Goal: Transaction & Acquisition: Purchase product/service

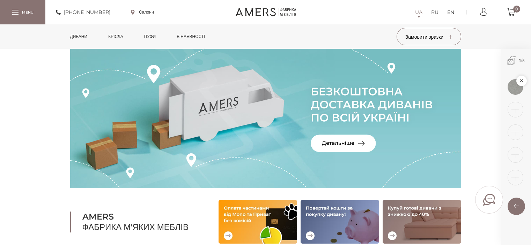
click at [32, 86] on section "Кутові дивани Модульні дивани Прямі дивани AMERS Фабрика м'яких меблів" at bounding box center [265, 146] width 531 height 195
click at [210, 35] on link "в наявності" at bounding box center [190, 36] width 39 height 24
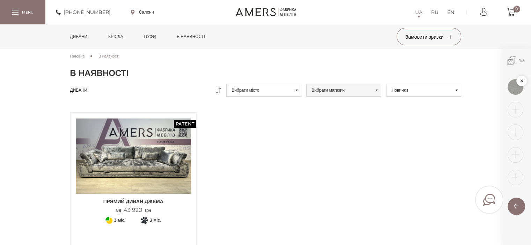
click at [161, 161] on img at bounding box center [134, 156] width 116 height 77
click at [158, 36] on link "Пуфи" at bounding box center [150, 36] width 22 height 24
click at [85, 33] on link "Дивани" at bounding box center [79, 36] width 28 height 24
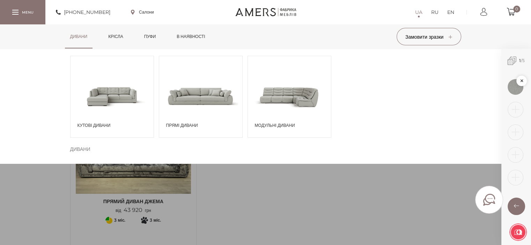
click at [297, 101] on span at bounding box center [289, 96] width 83 height 49
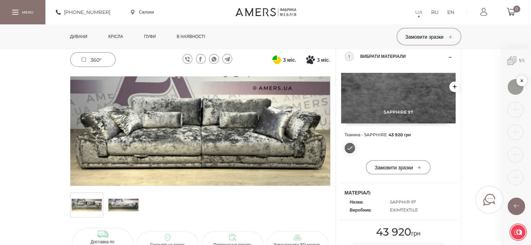
scroll to position [70, 0]
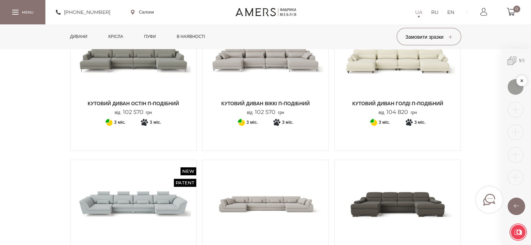
scroll to position [35, 0]
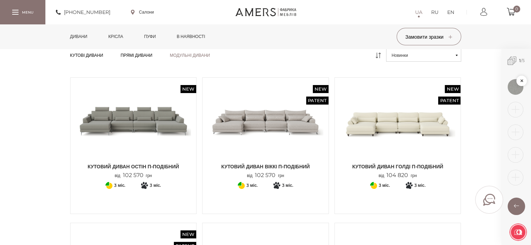
click at [66, 37] on link "Дивани" at bounding box center [79, 36] width 28 height 24
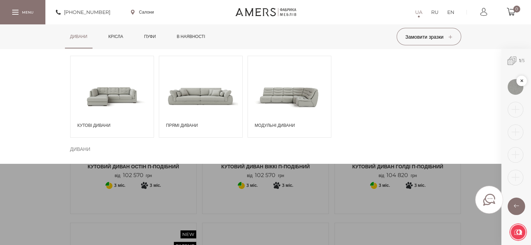
click at [105, 80] on span at bounding box center [112, 96] width 83 height 49
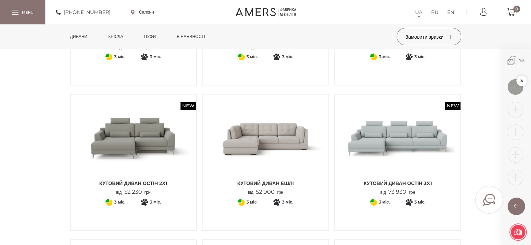
scroll to position [419, 0]
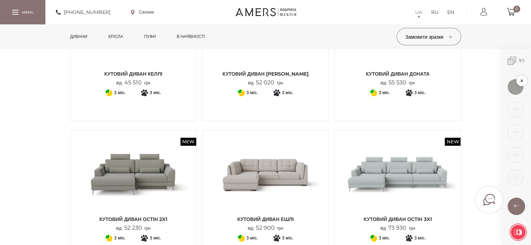
click at [289, 171] on img at bounding box center [266, 174] width 116 height 77
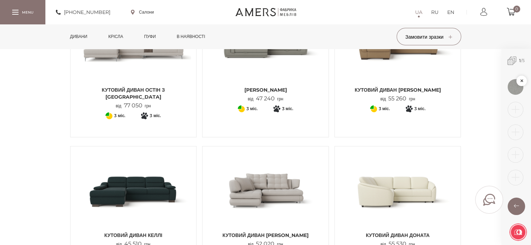
scroll to position [314, 0]
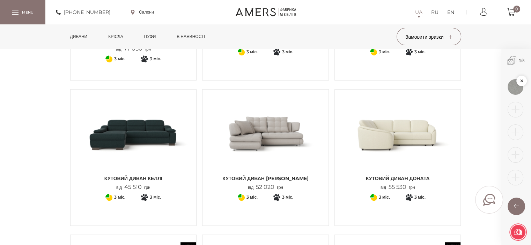
click at [285, 157] on img at bounding box center [266, 133] width 116 height 77
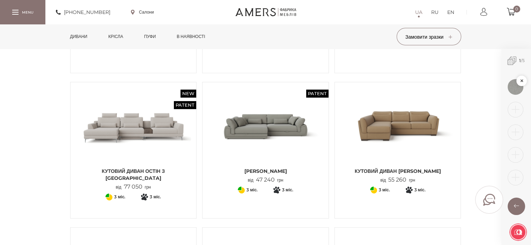
scroll to position [175, 0]
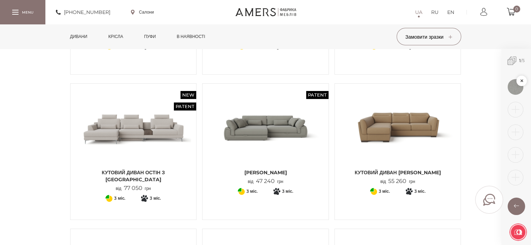
click at [284, 131] on img at bounding box center [266, 127] width 116 height 77
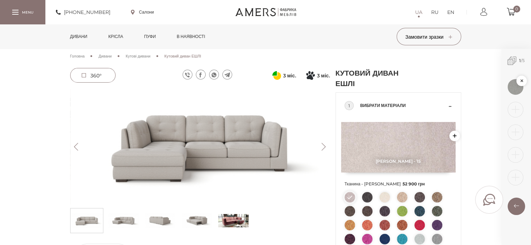
click at [323, 150] on button "Next" at bounding box center [324, 147] width 12 height 8
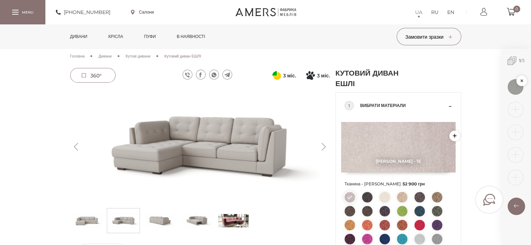
click at [323, 150] on button "Next" at bounding box center [324, 147] width 12 height 8
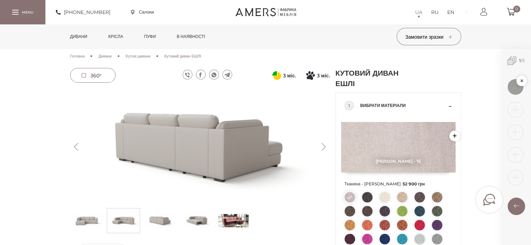
click at [323, 150] on button "Next" at bounding box center [324, 147] width 12 height 8
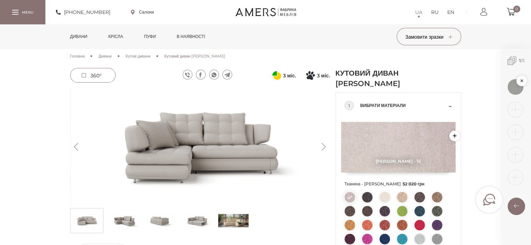
click at [321, 146] on button "Next" at bounding box center [324, 147] width 12 height 8
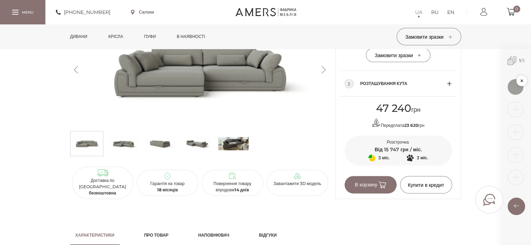
scroll to position [349, 0]
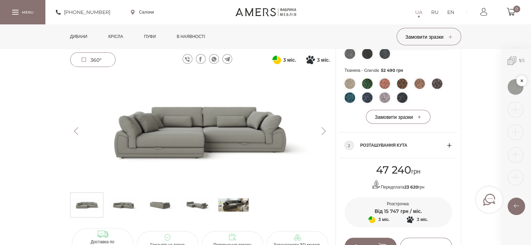
click at [435, 150] on span "Розташування кута" at bounding box center [403, 145] width 87 height 8
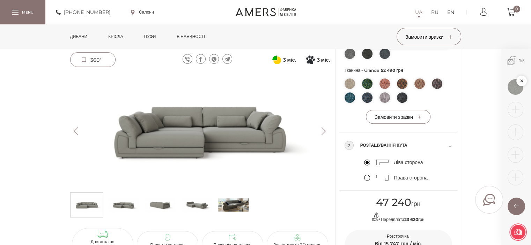
click at [363, 182] on div "Ліва сторона Права сторона" at bounding box center [399, 171] width 108 height 24
click at [369, 181] on label "Права сторона" at bounding box center [396, 178] width 64 height 6
click at [0, 0] on input "Права сторона" at bounding box center [0, 0] width 0 height 0
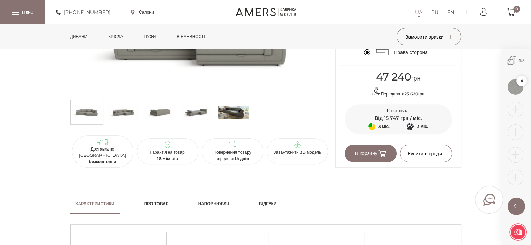
scroll to position [419, 0]
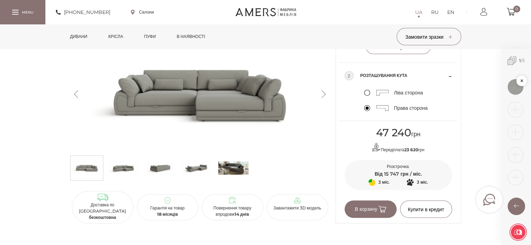
click at [324, 106] on img at bounding box center [200, 94] width 260 height 116
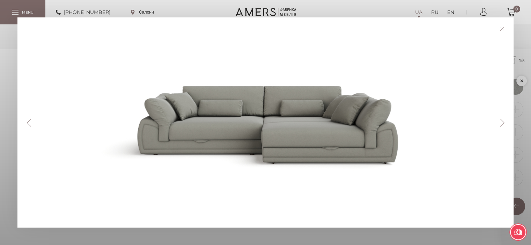
click at [503, 124] on button "Next" at bounding box center [502, 123] width 12 height 8
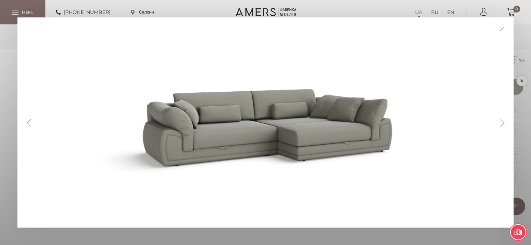
click at [503, 124] on button "Next" at bounding box center [502, 123] width 12 height 8
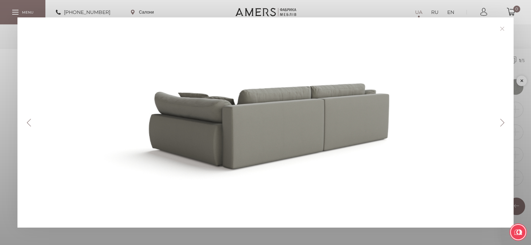
click at [503, 124] on button "Next" at bounding box center [502, 123] width 12 height 8
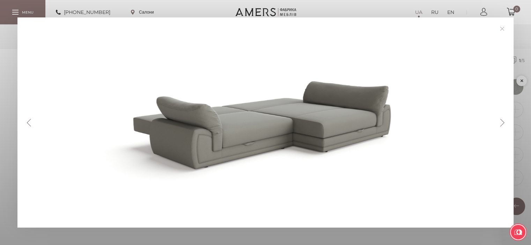
click at [503, 124] on button "Next" at bounding box center [502, 123] width 12 height 8
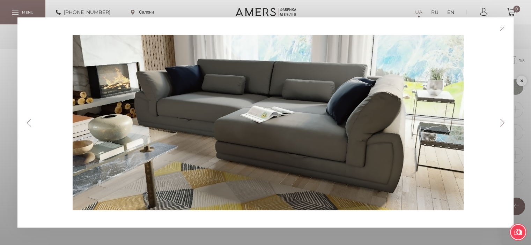
click at [503, 124] on button "Next" at bounding box center [502, 123] width 12 height 8
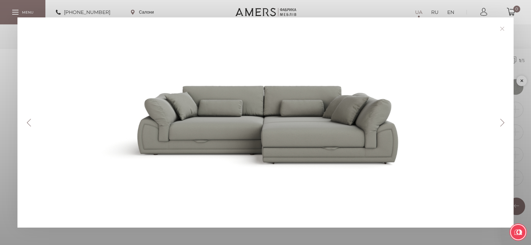
click at [507, 28] on link at bounding box center [502, 28] width 11 height 11
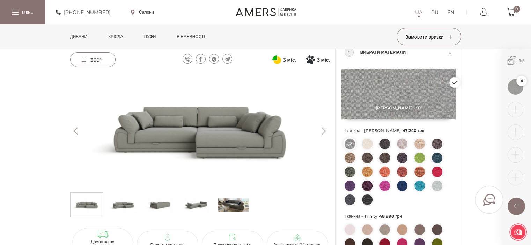
scroll to position [105, 0]
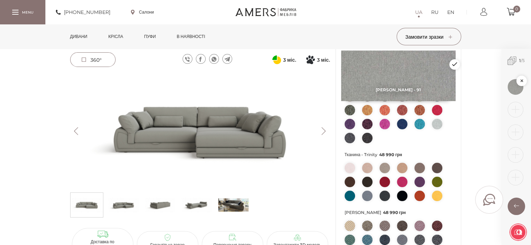
click at [418, 102] on img at bounding box center [419, 96] width 10 height 10
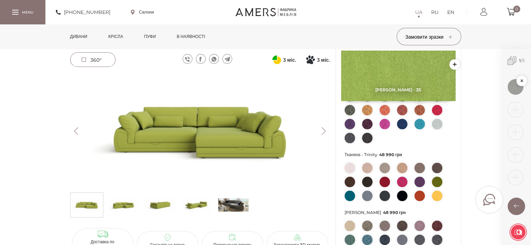
click at [434, 116] on img at bounding box center [437, 110] width 10 height 10
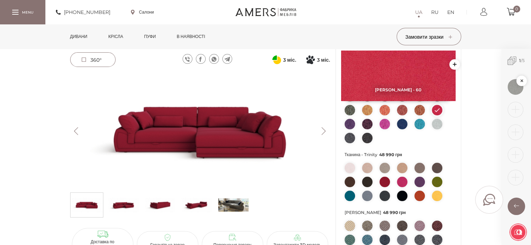
click at [384, 130] on img at bounding box center [385, 124] width 10 height 10
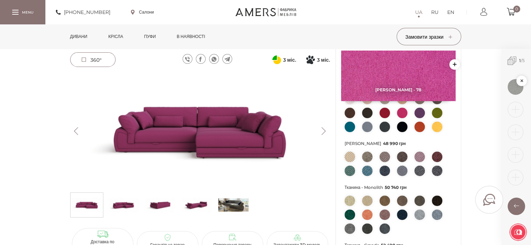
scroll to position [175, 0]
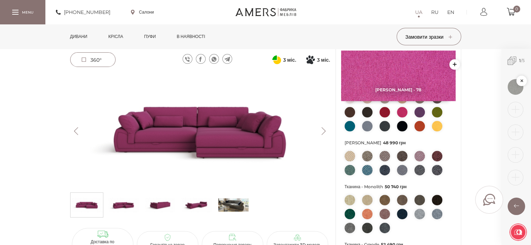
click at [437, 132] on img at bounding box center [437, 126] width 10 height 10
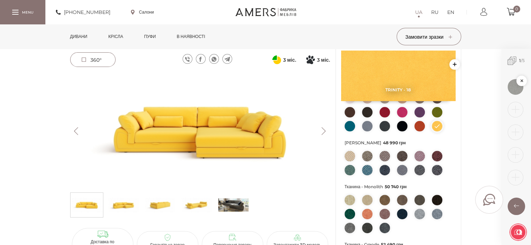
click at [350, 162] on img at bounding box center [350, 156] width 10 height 10
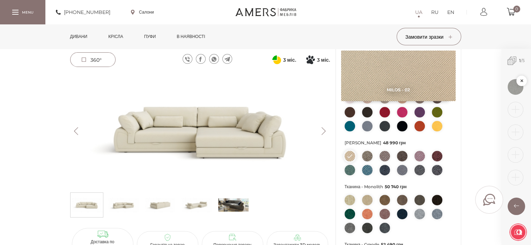
click at [362, 166] on ul at bounding box center [399, 165] width 108 height 28
click at [405, 118] on img at bounding box center [402, 112] width 10 height 10
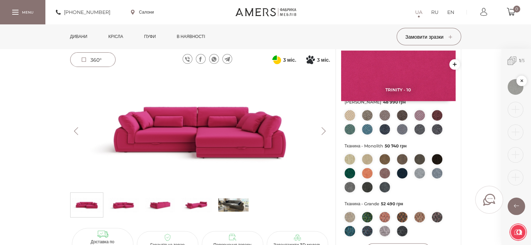
scroll to position [244, 0]
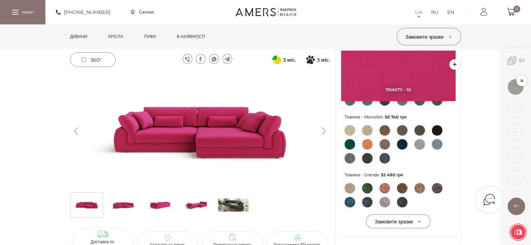
click at [400, 150] on img at bounding box center [402, 144] width 10 height 10
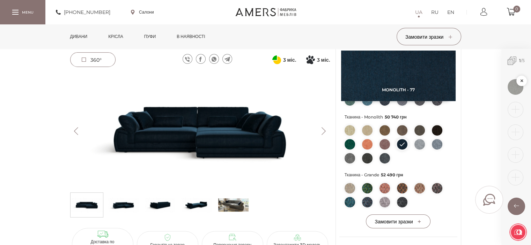
click at [396, 120] on span "50 740 грн" at bounding box center [396, 117] width 22 height 5
click at [386, 134] on div "Тканина - Monolith 50 740 грн" at bounding box center [399, 140] width 108 height 54
click at [368, 136] on img at bounding box center [367, 130] width 10 height 10
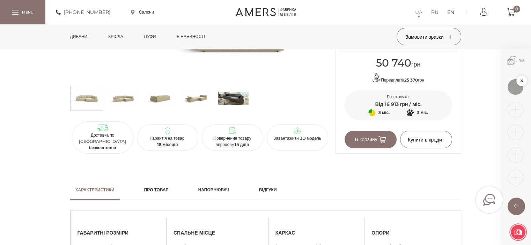
scroll to position [454, 0]
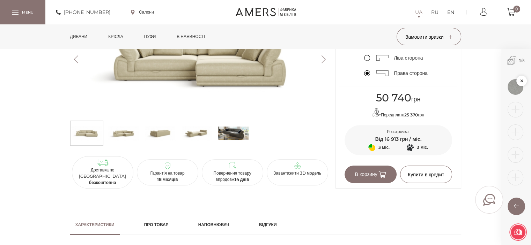
click at [168, 144] on img at bounding box center [160, 133] width 30 height 21
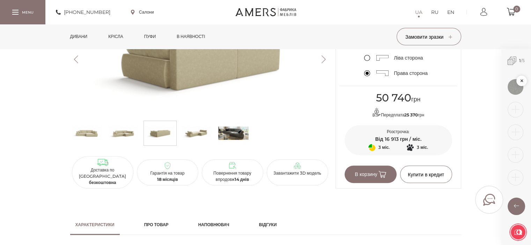
click at [183, 144] on img at bounding box center [197, 133] width 30 height 21
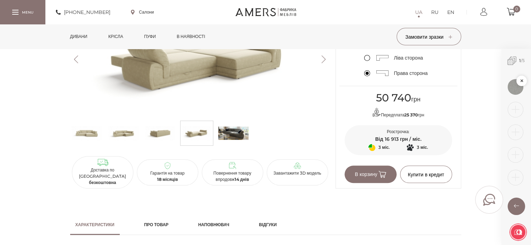
click at [129, 144] on img at bounding box center [123, 133] width 30 height 21
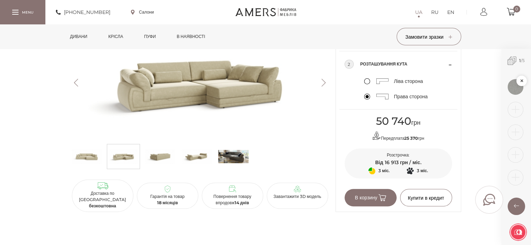
scroll to position [419, 0]
